Goal: Task Accomplishment & Management: Complete application form

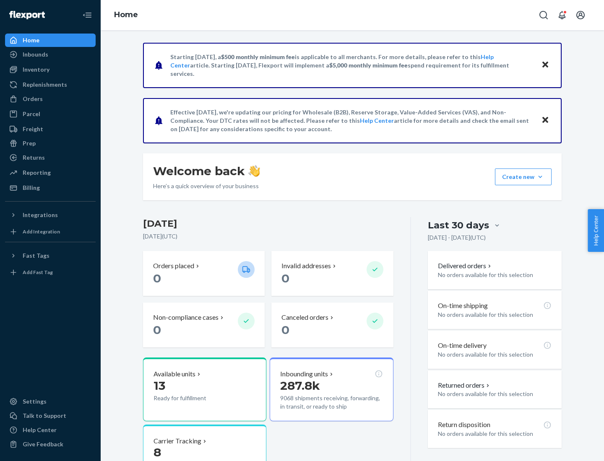
click at [540, 177] on button "Create new Create new inbound Create new order Create new product" at bounding box center [523, 176] width 57 height 17
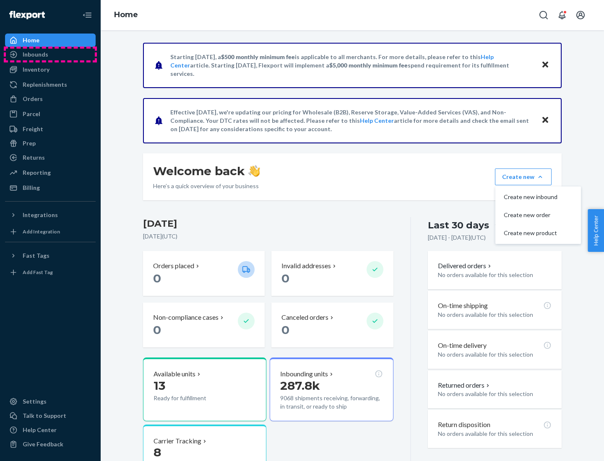
click at [50, 54] on div "Inbounds" at bounding box center [50, 55] width 89 height 12
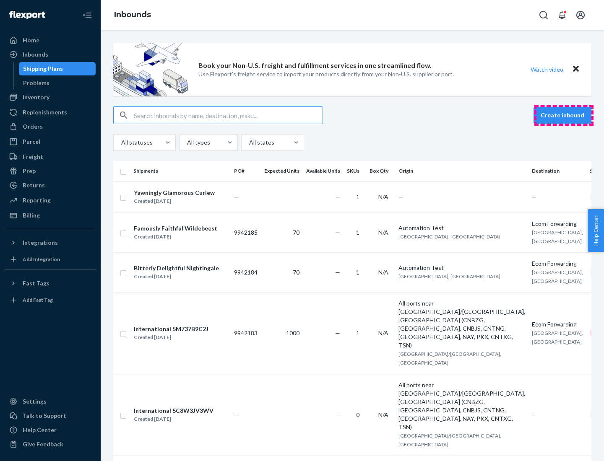
click at [563, 115] on button "Create inbound" at bounding box center [562, 115] width 58 height 17
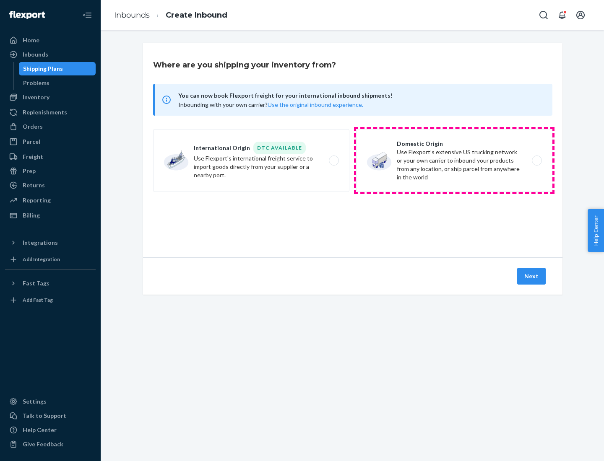
click at [454, 161] on label "Domestic Origin Use Flexport’s extensive US trucking network or your own carrie…" at bounding box center [454, 160] width 196 height 63
click at [536, 161] on input "Domestic Origin Use Flexport’s extensive US trucking network or your own carrie…" at bounding box center [538, 160] width 5 height 5
radio input "true"
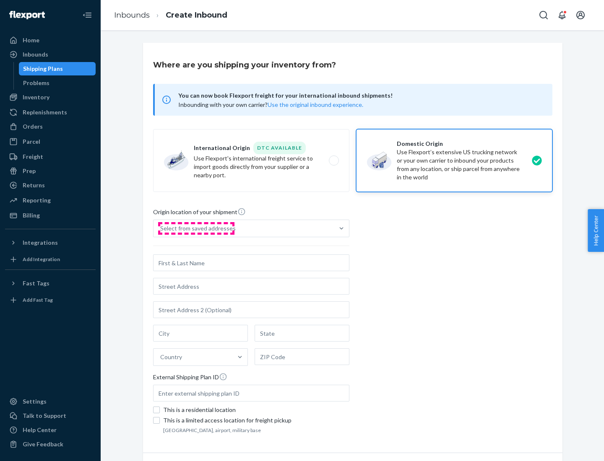
click at [196, 228] on div "Select from saved addresses" at bounding box center [197, 228] width 75 height 8
click at [161, 228] on input "Select from saved addresses" at bounding box center [160, 228] width 1 height 8
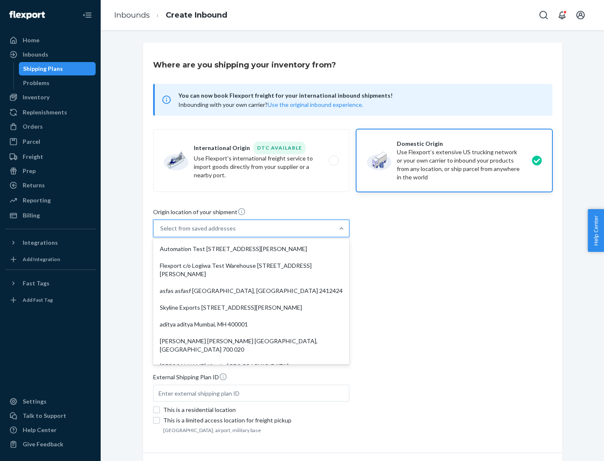
scroll to position [3, 0]
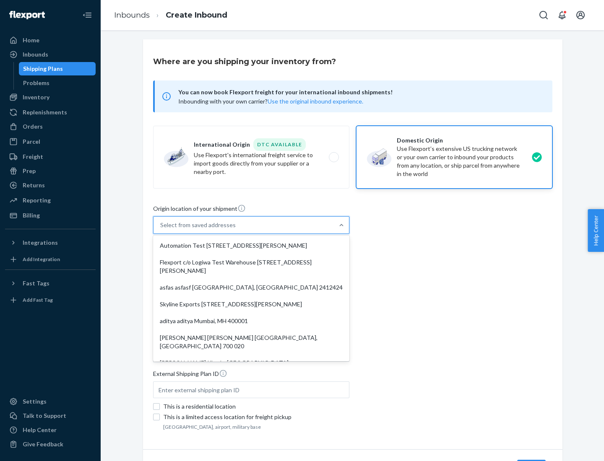
click at [251, 246] on div "Automation Test [STREET_ADDRESS][PERSON_NAME]" at bounding box center [251, 245] width 193 height 17
click at [161, 229] on input "option Automation Test [STREET_ADDRESS][PERSON_NAME]. 9 results available. Use …" at bounding box center [160, 225] width 1 height 8
type input "Automation Test"
type input "9th Floor"
type input "[GEOGRAPHIC_DATA]"
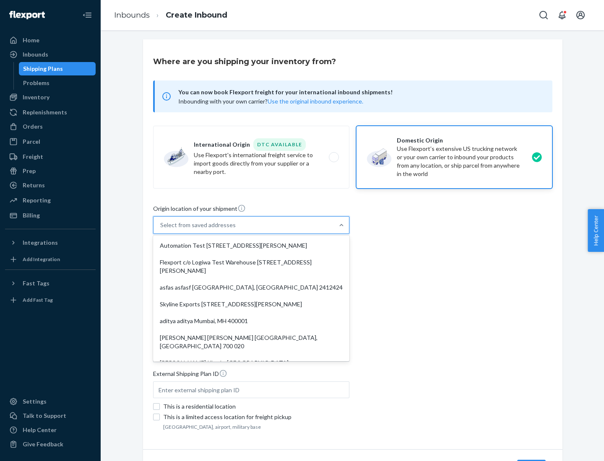
type input "CA"
type input "94104"
type input "[STREET_ADDRESS][PERSON_NAME]"
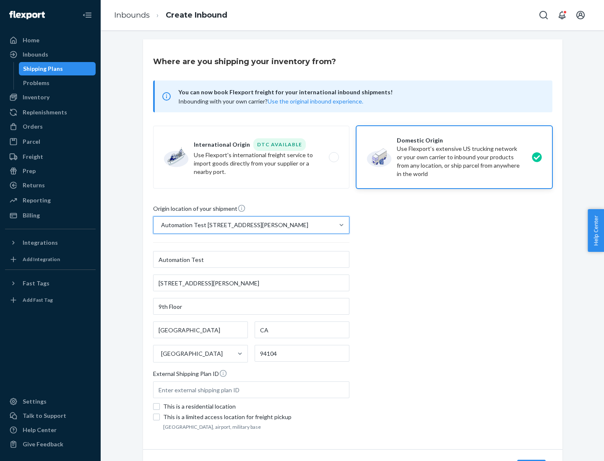
scroll to position [49, 0]
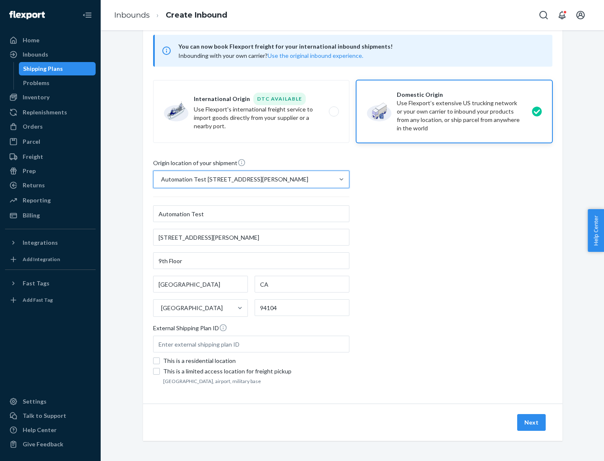
click at [531, 422] on button "Next" at bounding box center [531, 422] width 29 height 17
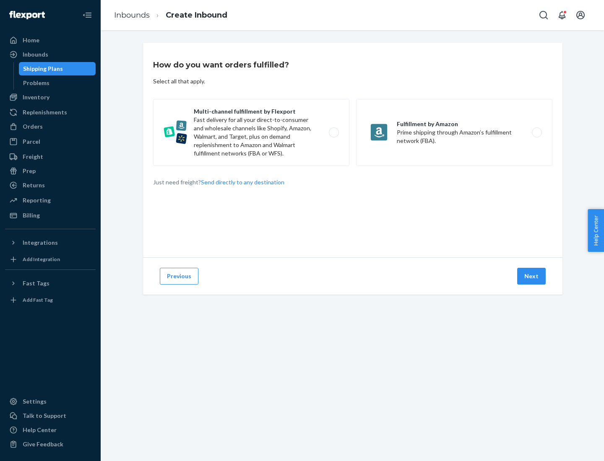
click at [251, 132] on label "Multi-channel fulfillment by Flexport Fast delivery for all your direct-to-cons…" at bounding box center [251, 132] width 196 height 67
click at [333, 132] on input "Multi-channel fulfillment by Flexport Fast delivery for all your direct-to-cons…" at bounding box center [335, 132] width 5 height 5
radio input "true"
click at [531, 276] on button "Next" at bounding box center [531, 276] width 29 height 17
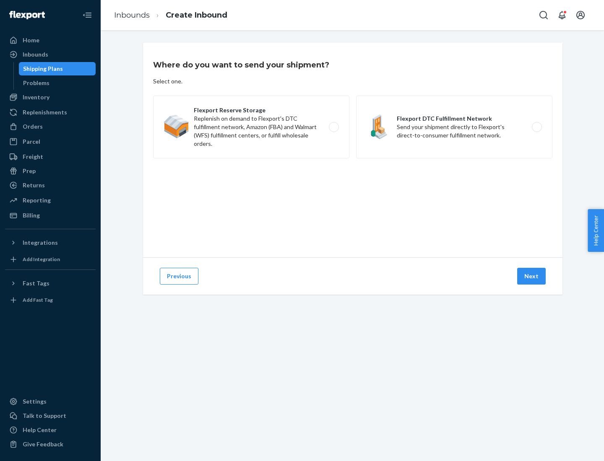
click at [454, 127] on label "Flexport DTC Fulfillment Network Send your shipment directly to Flexport's dire…" at bounding box center [454, 127] width 196 height 63
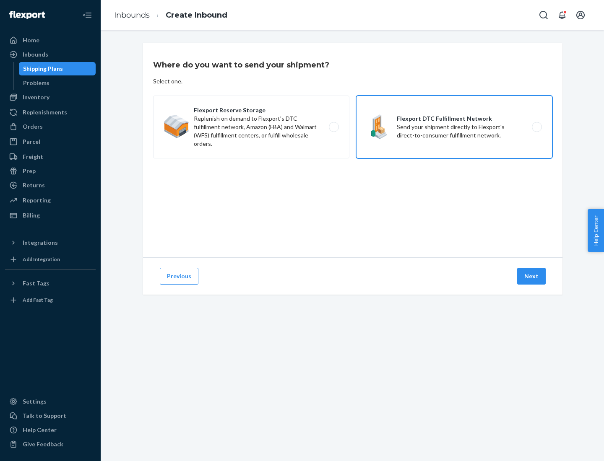
click at [536, 127] on input "Flexport DTC Fulfillment Network Send your shipment directly to Flexport's dire…" at bounding box center [538, 126] width 5 height 5
radio input "true"
click at [531, 276] on button "Next" at bounding box center [531, 276] width 29 height 17
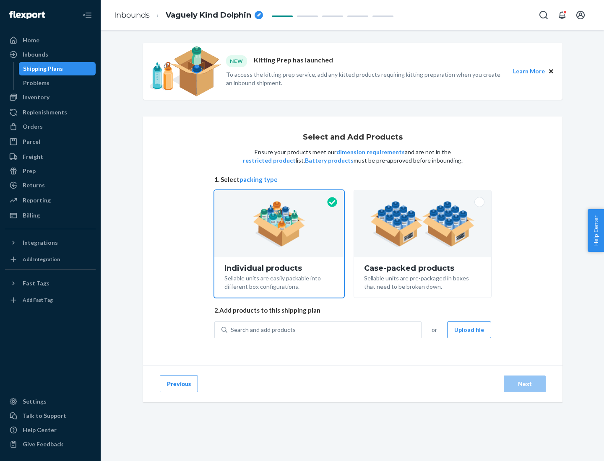
click at [422, 224] on img at bounding box center [422, 224] width 104 height 46
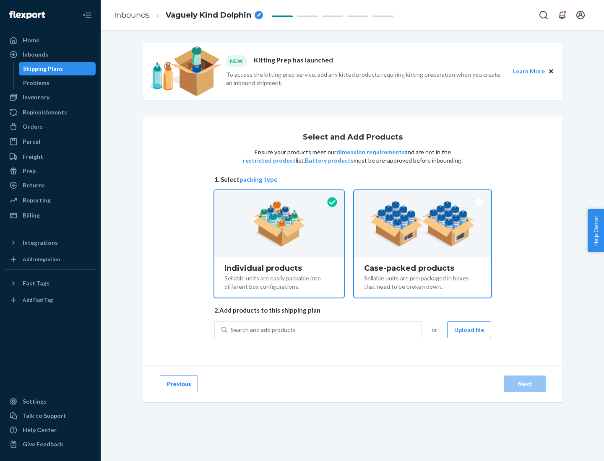
click at [422, 196] on input "Case-packed products Sellable units are pre-packaged in boxes that need to be b…" at bounding box center [422, 192] width 5 height 5
radio input "true"
radio input "false"
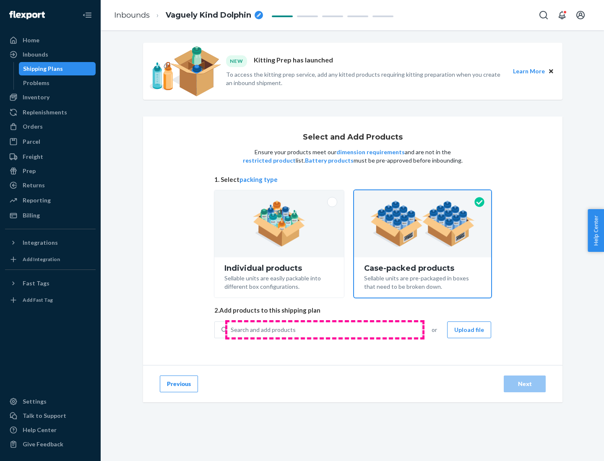
click at [324, 329] on div "Search and add products" at bounding box center [324, 329] width 194 height 15
click at [231, 329] on input "Search and add products" at bounding box center [231, 330] width 1 height 8
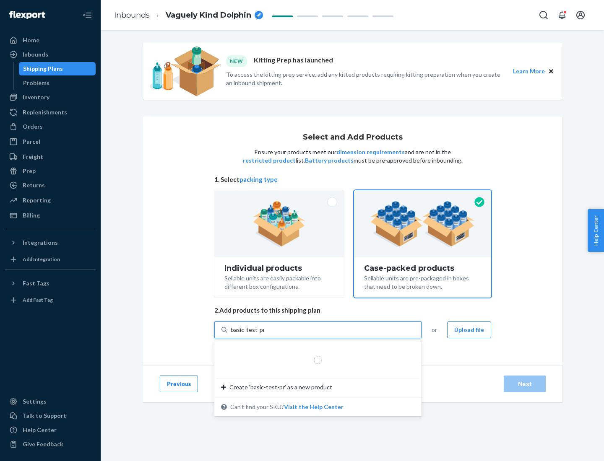
type input "basic-test-product-1"
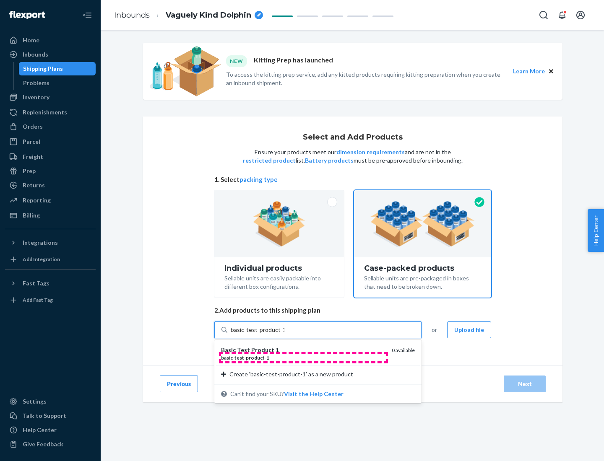
click at [303, 358] on div "basic - test - product - 1" at bounding box center [303, 357] width 164 height 7
click at [284, 334] on input "basic-test-product-1" at bounding box center [258, 330] width 54 height 8
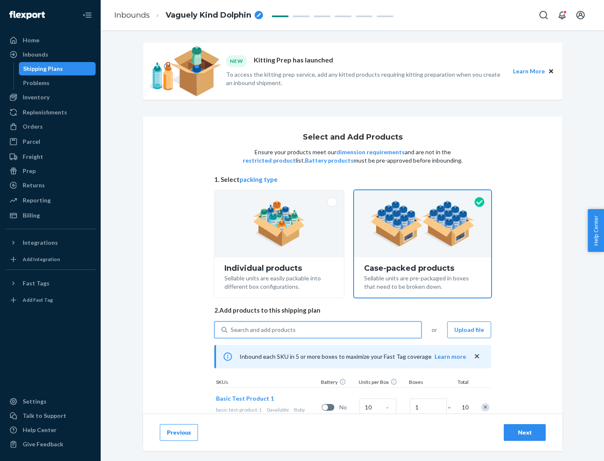
scroll to position [30, 0]
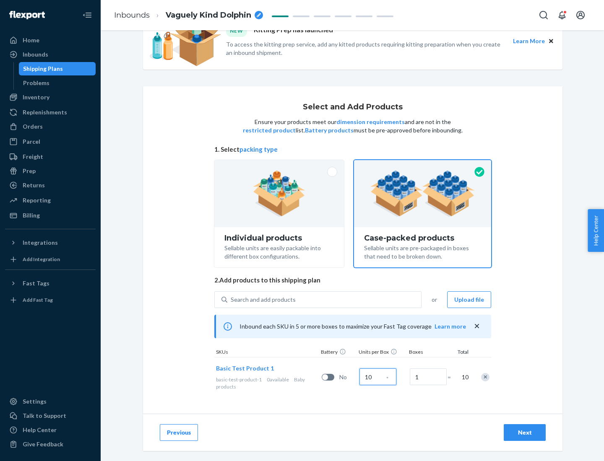
type input "10"
type input "7"
click at [524, 433] on div "Next" at bounding box center [525, 432] width 28 height 8
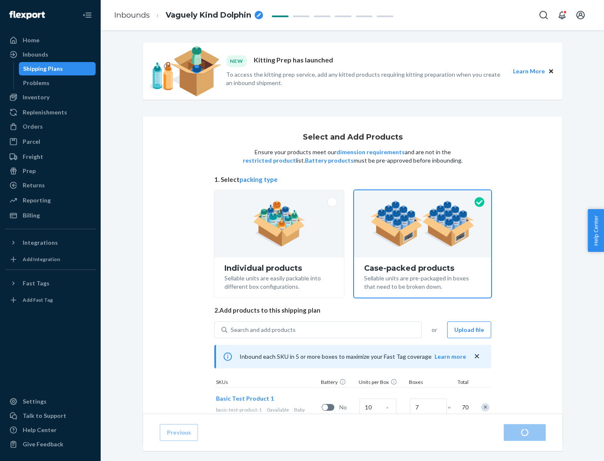
radio input "true"
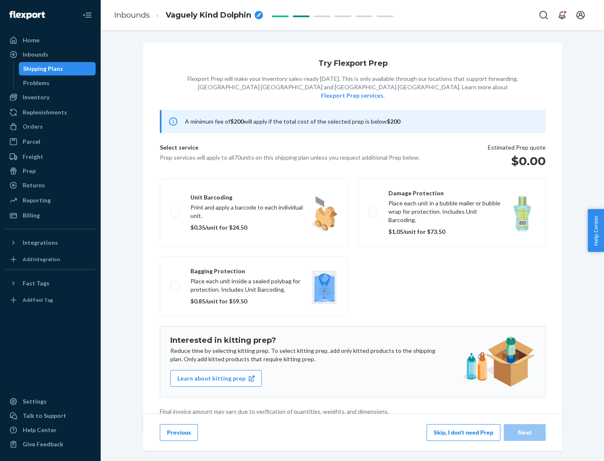
scroll to position [2, 0]
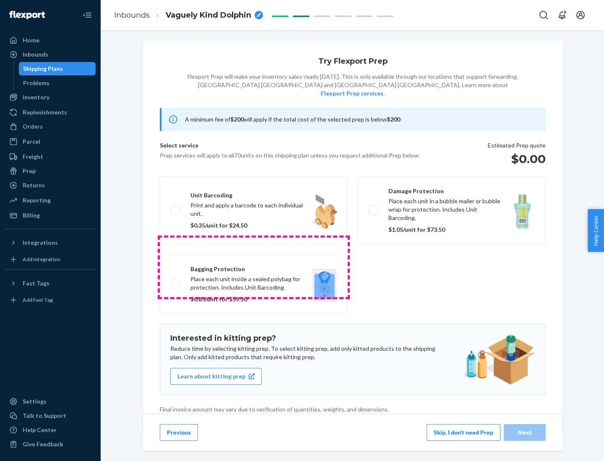
click at [254, 267] on label "Bagging protection Place each unit inside a sealed polybag for protection. Incl…" at bounding box center [254, 284] width 188 height 60
click at [176, 281] on input "Bagging protection Place each unit inside a sealed polybag for protection. Incl…" at bounding box center [172, 283] width 5 height 5
checkbox input "true"
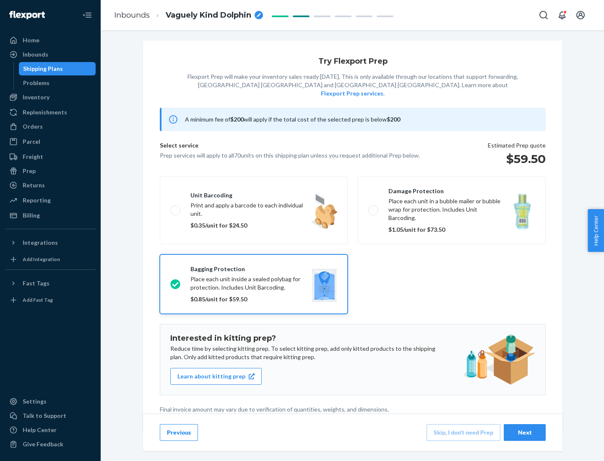
click at [524, 432] on div "Next" at bounding box center [525, 432] width 28 height 8
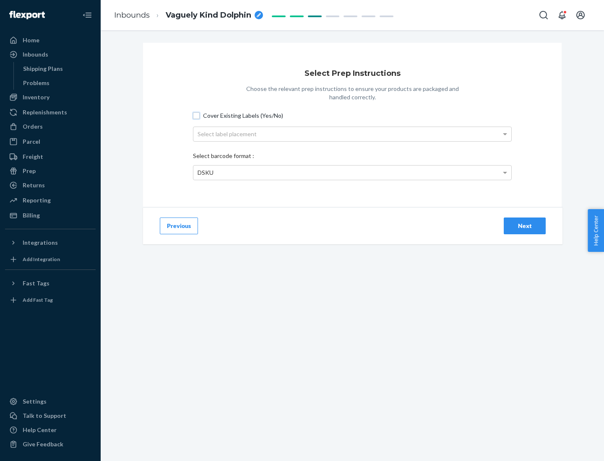
click at [196, 115] on input "Cover Existing Labels (Yes/No)" at bounding box center [196, 115] width 7 height 7
checkbox input "true"
click at [352, 134] on div "Select label placement" at bounding box center [352, 134] width 318 height 14
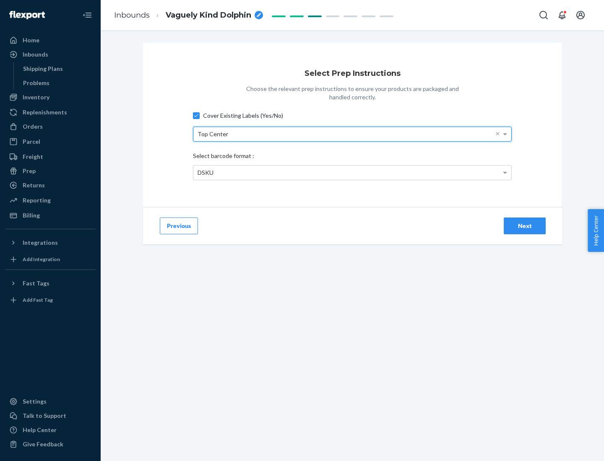
click at [352, 172] on div "DSKU" at bounding box center [352, 173] width 318 height 14
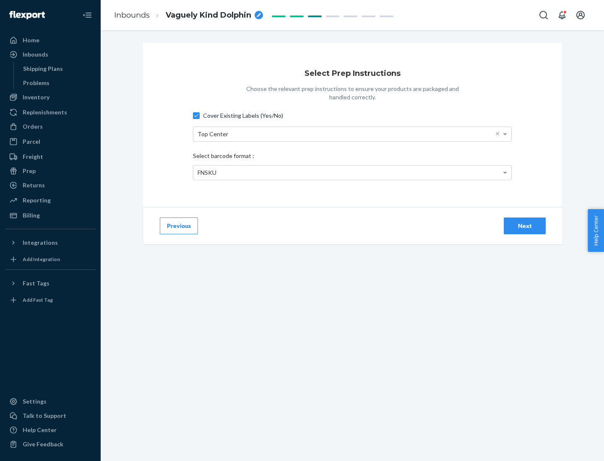
click at [524, 225] on div "Next" at bounding box center [525, 226] width 28 height 8
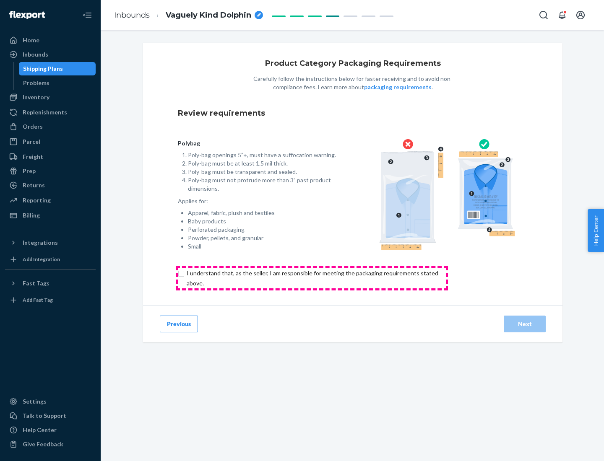
click at [311, 278] on input "checkbox" at bounding box center [317, 278] width 279 height 20
checkbox input "true"
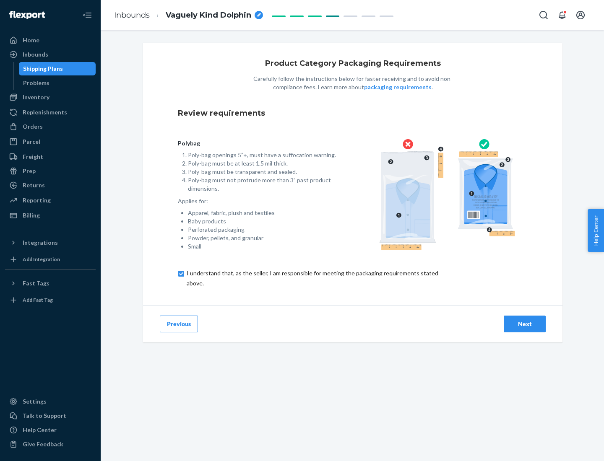
click at [524, 324] on div "Next" at bounding box center [525, 324] width 28 height 8
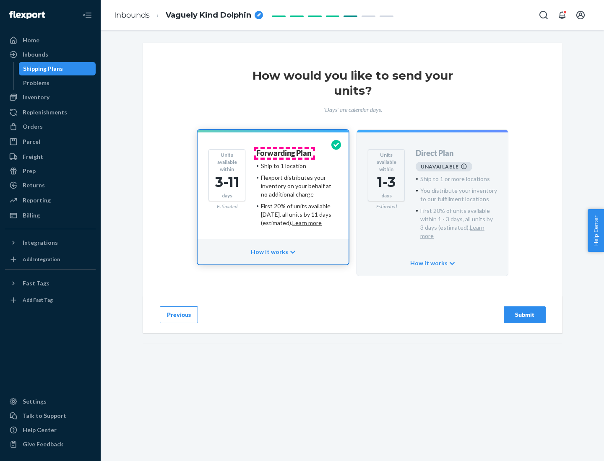
click at [284, 153] on h4 "Forwarding Plan" at bounding box center [283, 153] width 55 height 8
click at [524, 311] on div "Submit" at bounding box center [525, 315] width 28 height 8
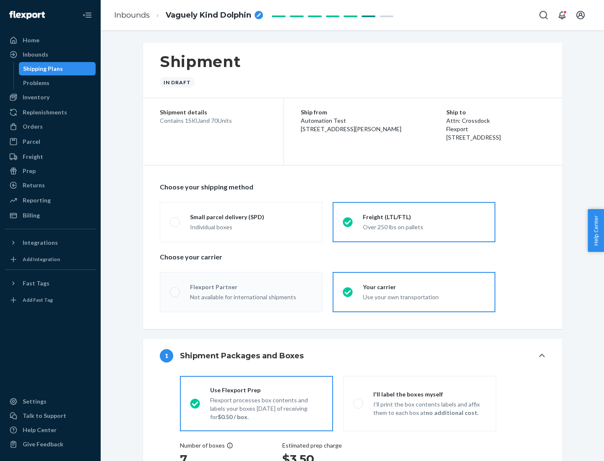
radio input "true"
radio input "false"
radio input "true"
radio input "false"
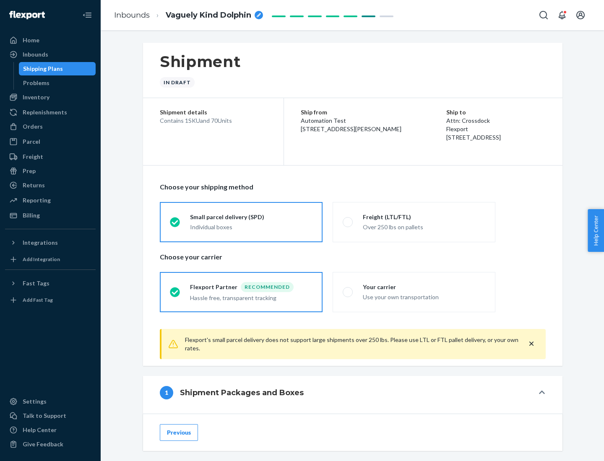
click at [414, 222] on div "Over 250 lbs on pallets" at bounding box center [424, 226] width 122 height 10
click at [348, 222] on input "Freight (LTL/FTL) Over 250 lbs on pallets" at bounding box center [344, 221] width 5 height 5
radio input "true"
radio input "false"
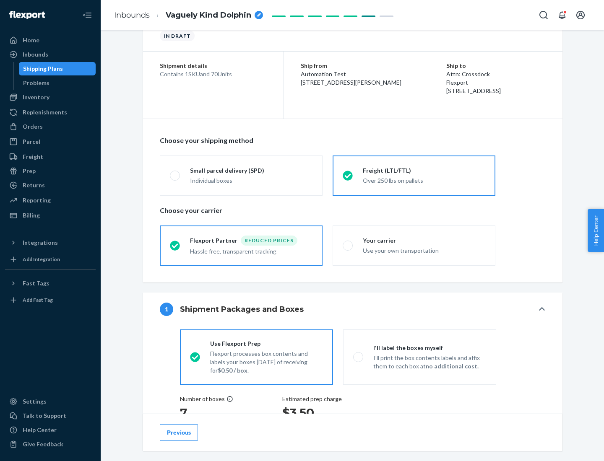
click at [414, 245] on div "Use your own transportation" at bounding box center [424, 250] width 122 height 10
click at [348, 245] on input "Your carrier Use your own transportation" at bounding box center [344, 245] width 5 height 5
radio input "true"
radio input "false"
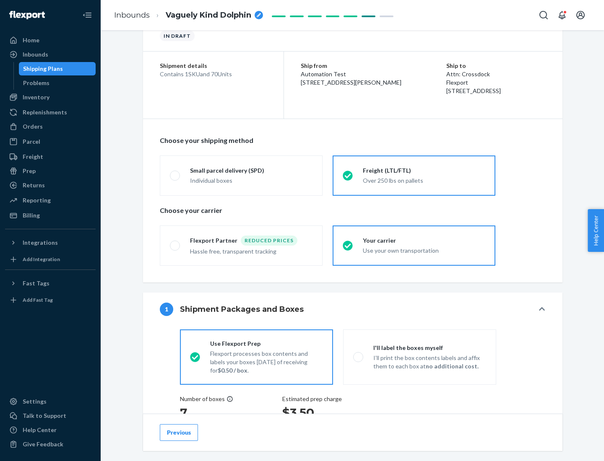
scroll to position [158, 0]
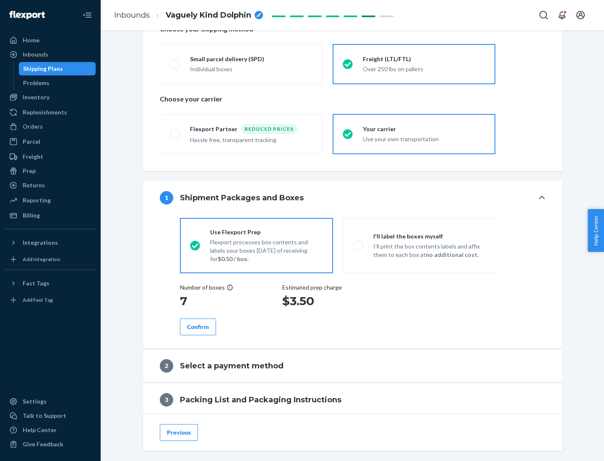
click at [419, 245] on p "I’ll print the box contents labels and affix them to each box at no additional …" at bounding box center [429, 250] width 113 height 17
click at [358, 245] on input "I'll label the boxes myself I’ll print the box contents labels and affix them t…" at bounding box center [355, 245] width 5 height 5
radio input "true"
radio input "false"
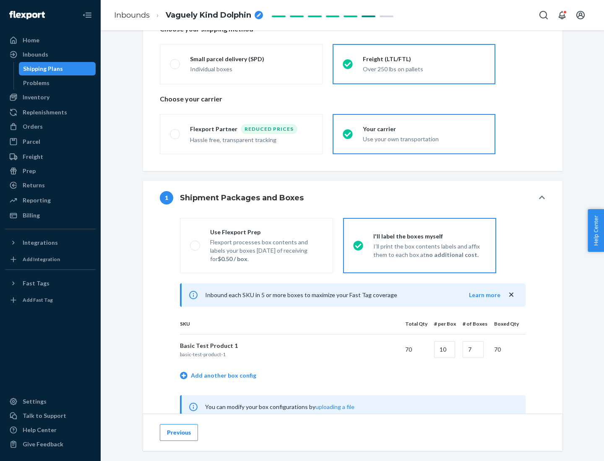
scroll to position [262, 0]
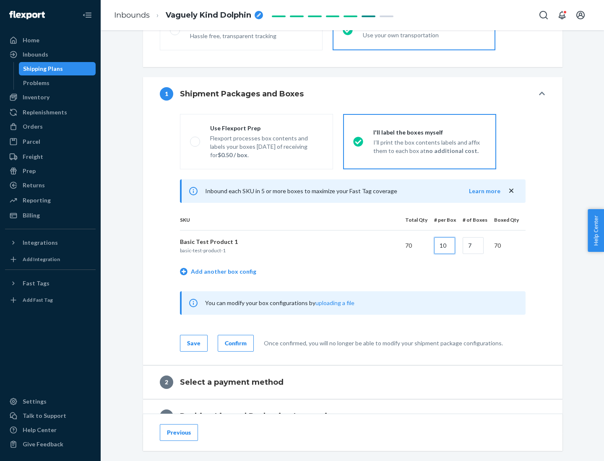
type input "10"
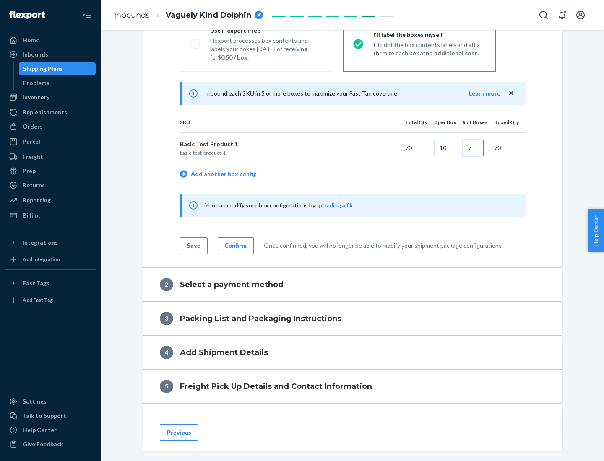
type input "7"
click at [234, 245] on div "Confirm" at bounding box center [236, 245] width 22 height 8
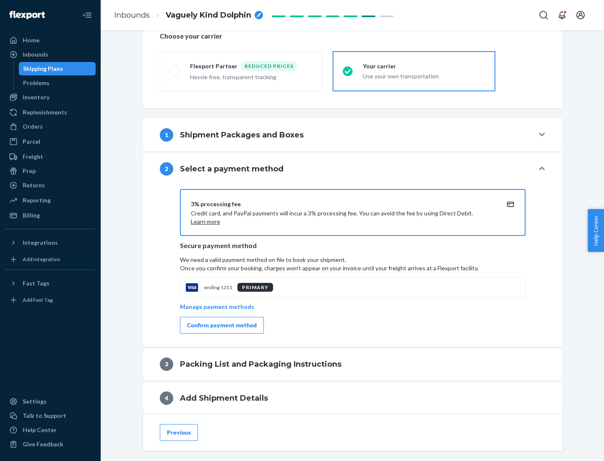
scroll to position [301, 0]
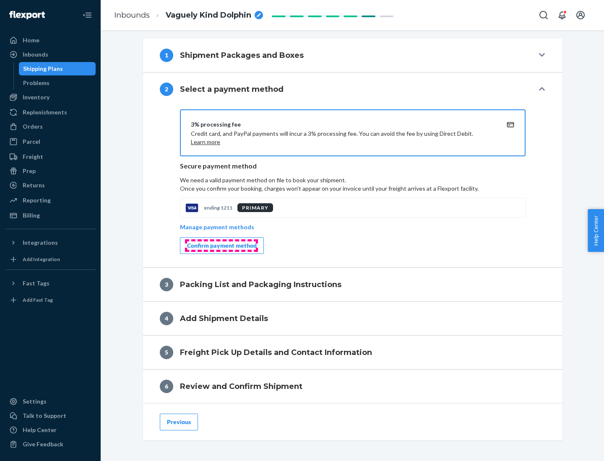
click at [221, 246] on div "Confirm payment method" at bounding box center [222, 245] width 70 height 8
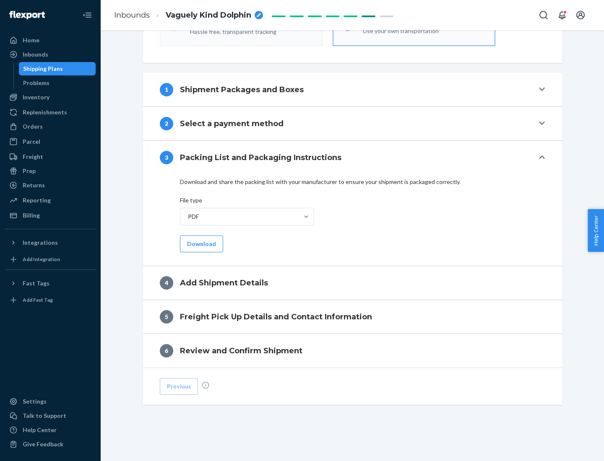
scroll to position [264, 0]
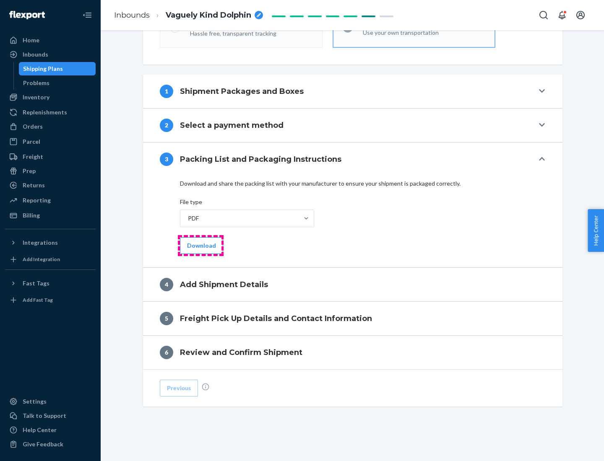
click at [200, 245] on button "Download" at bounding box center [201, 245] width 43 height 17
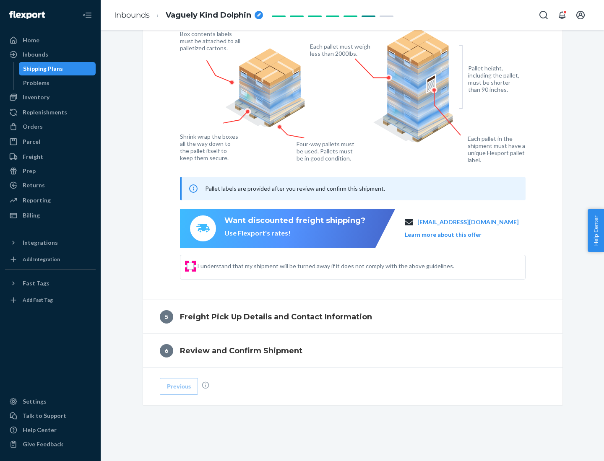
click at [190, 266] on input "I understand that my shipment will be turned away if it does not comply with th…" at bounding box center [190, 266] width 7 height 7
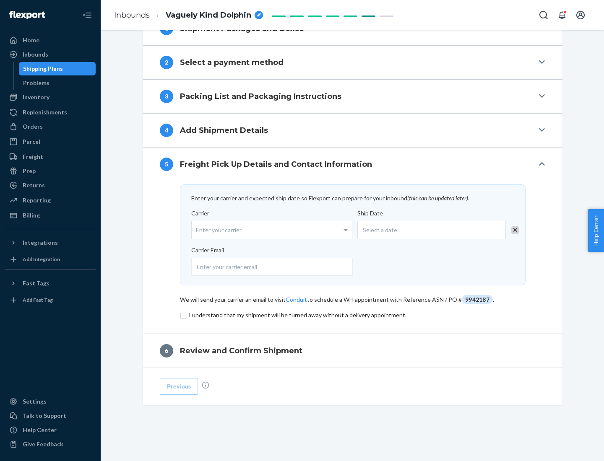
click at [352, 315] on input "checkbox" at bounding box center [352, 315] width 345 height 10
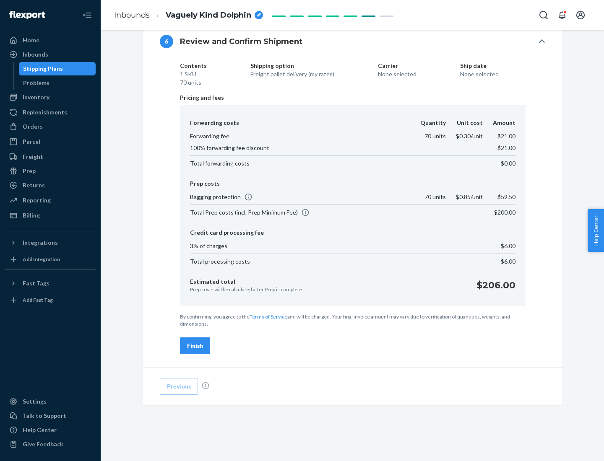
click at [195, 346] on div "Finish" at bounding box center [195, 346] width 16 height 8
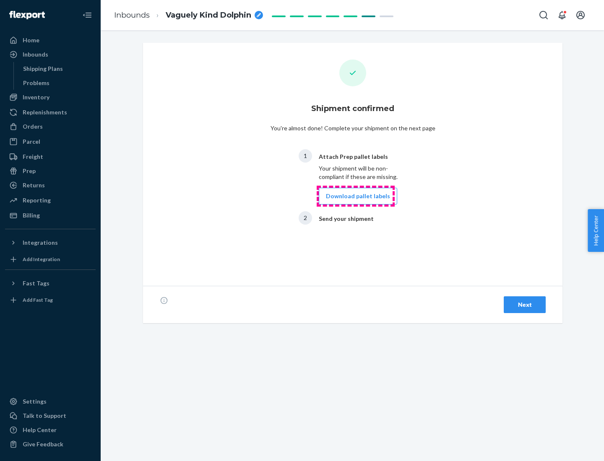
click at [355, 196] on button "Download pallet labels" at bounding box center [358, 196] width 78 height 17
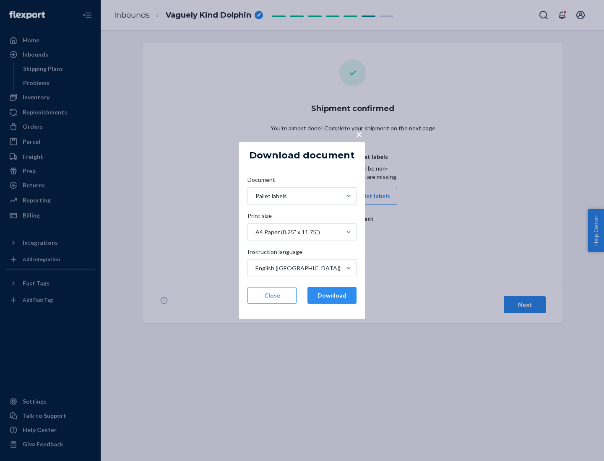
click at [332, 295] on button "Download" at bounding box center [331, 295] width 49 height 17
click at [358, 134] on span "×" at bounding box center [358, 134] width 7 height 14
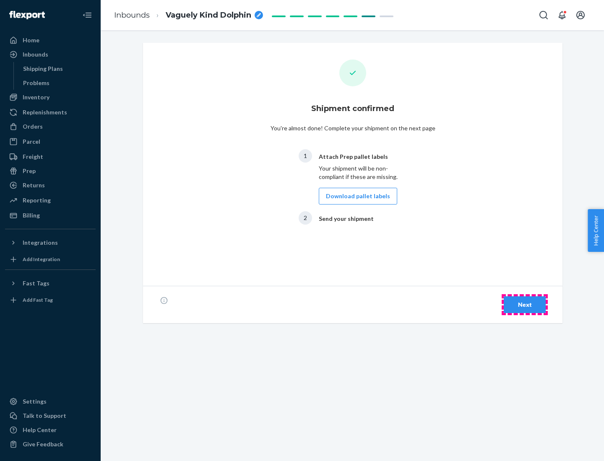
click at [524, 305] on div "Next" at bounding box center [525, 305] width 28 height 8
